Goal: Navigation & Orientation: Find specific page/section

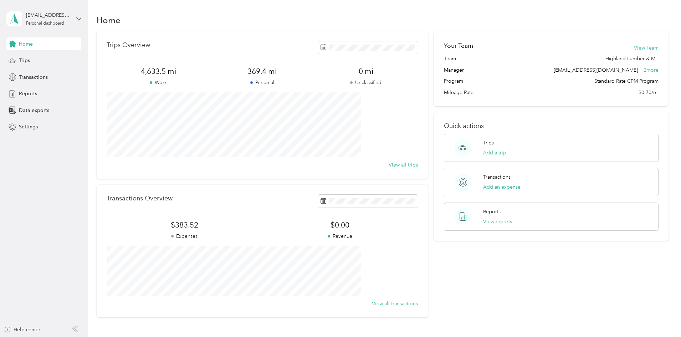
click at [49, 44] on div "Home" at bounding box center [43, 43] width 75 height 13
click at [34, 94] on span "Reports" at bounding box center [28, 93] width 18 height 7
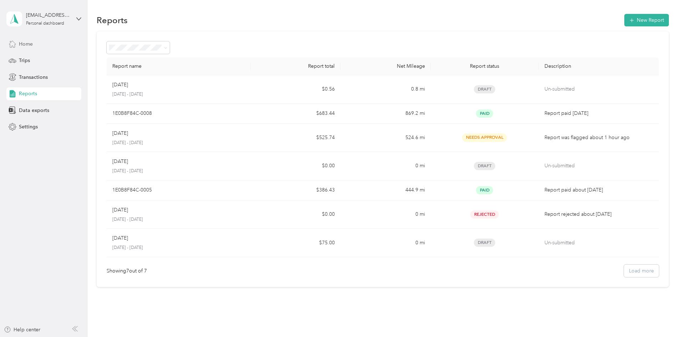
click at [24, 49] on div "Home" at bounding box center [43, 43] width 75 height 13
